Goal: Task Accomplishment & Management: Manage account settings

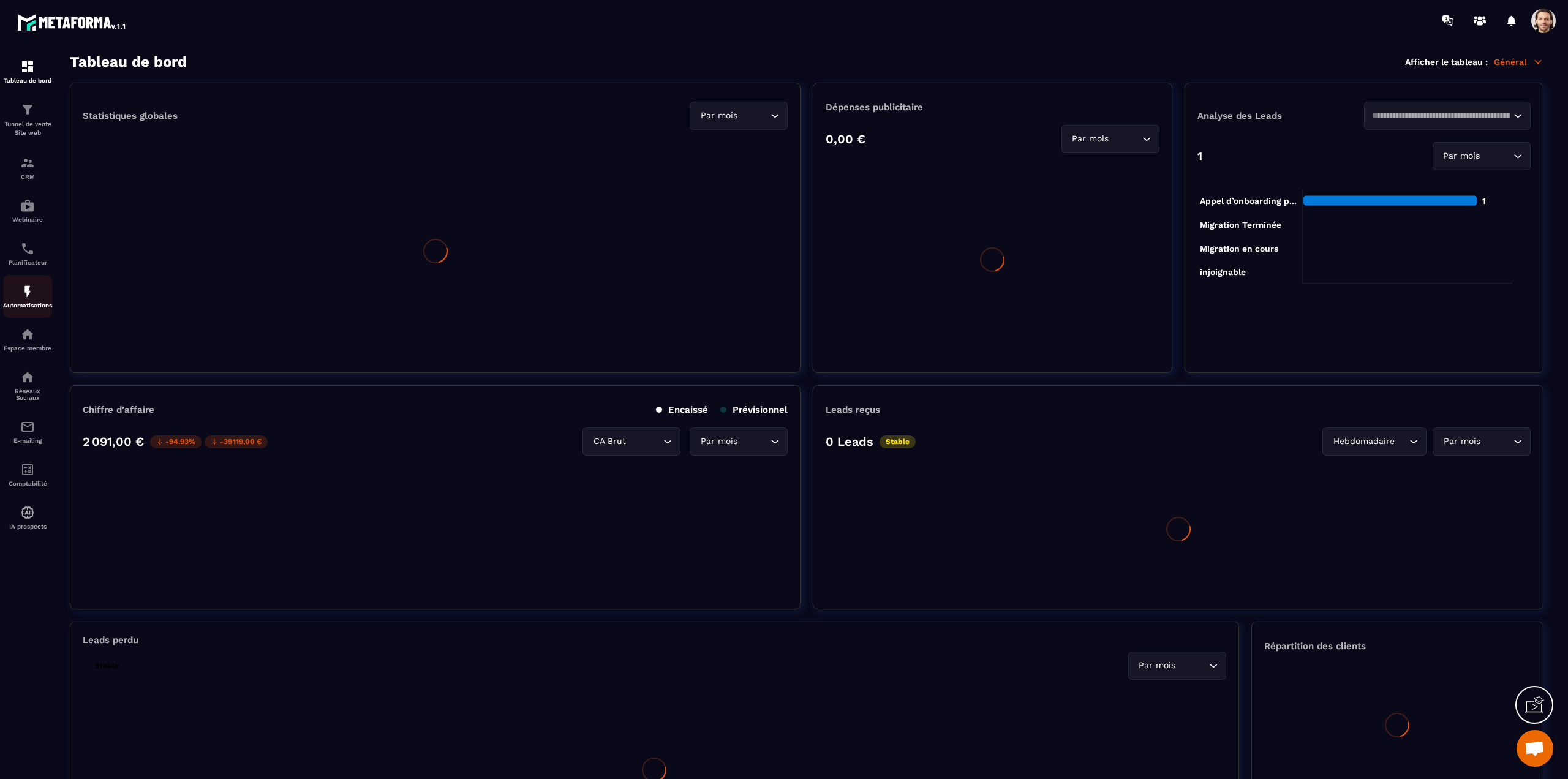
click at [22, 296] on img at bounding box center [28, 292] width 15 height 15
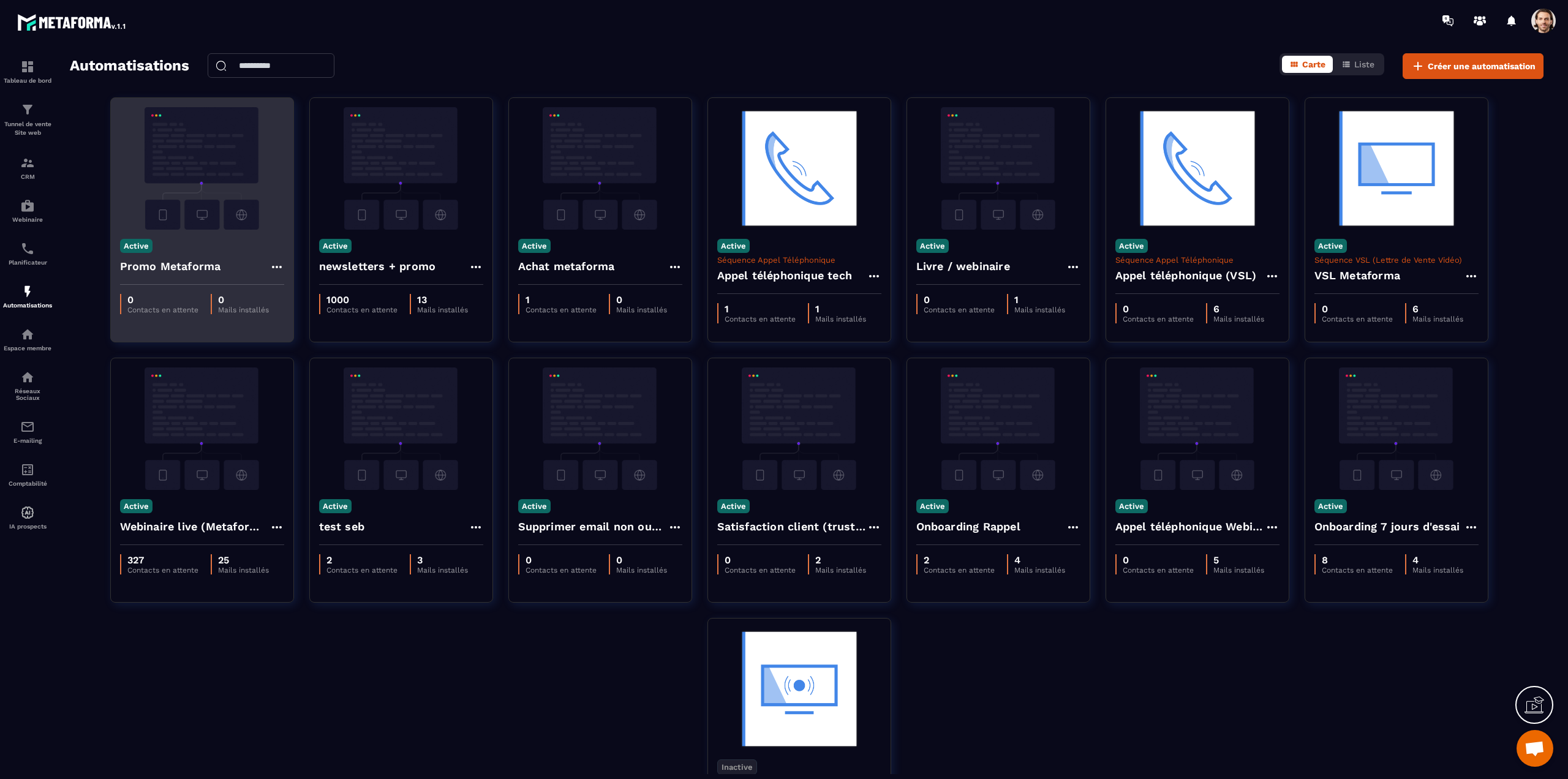
click at [195, 265] on h4 "Promo Metaforma" at bounding box center [171, 266] width 101 height 17
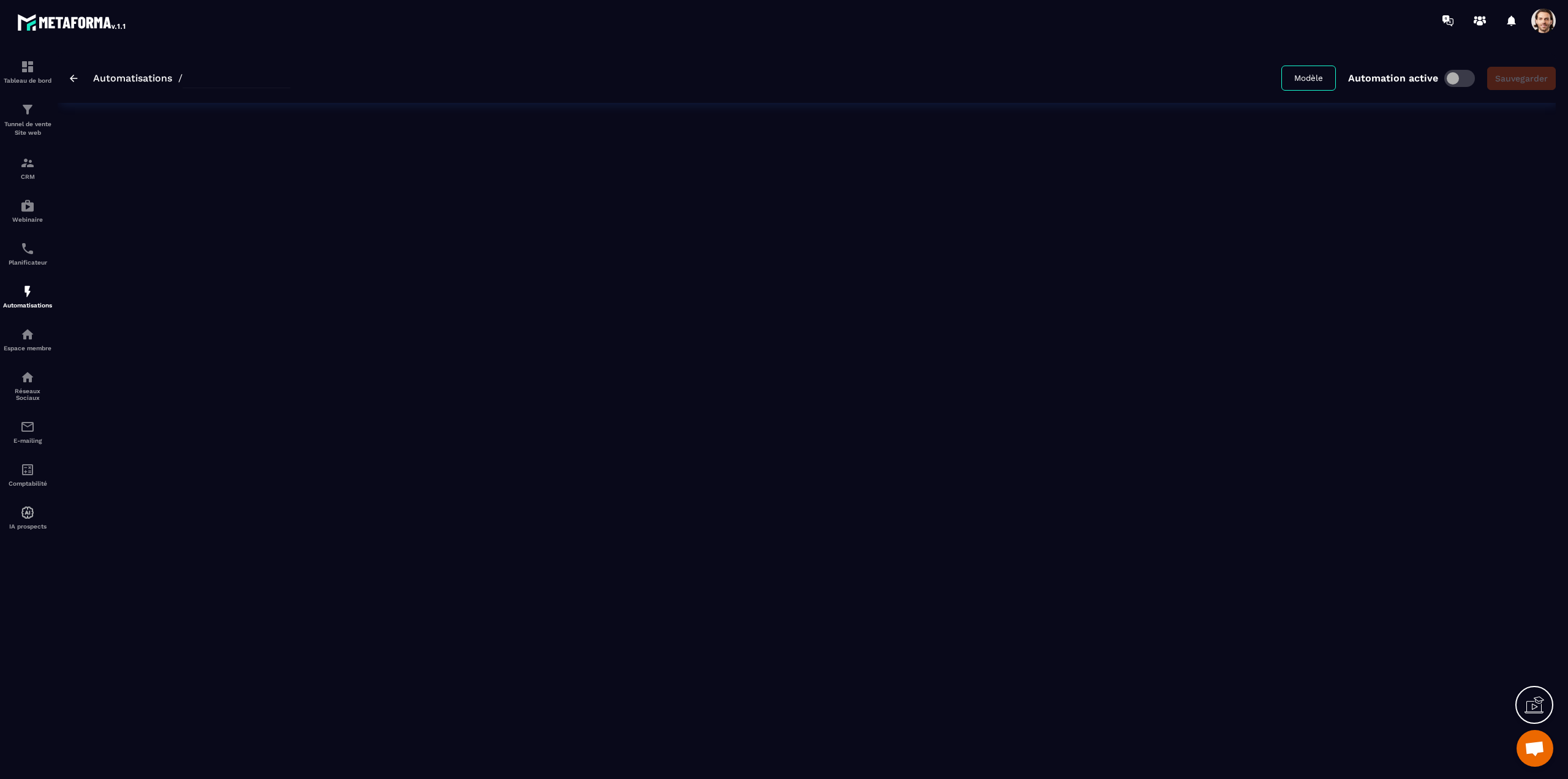
type input "**********"
